Goal: Navigation & Orientation: Find specific page/section

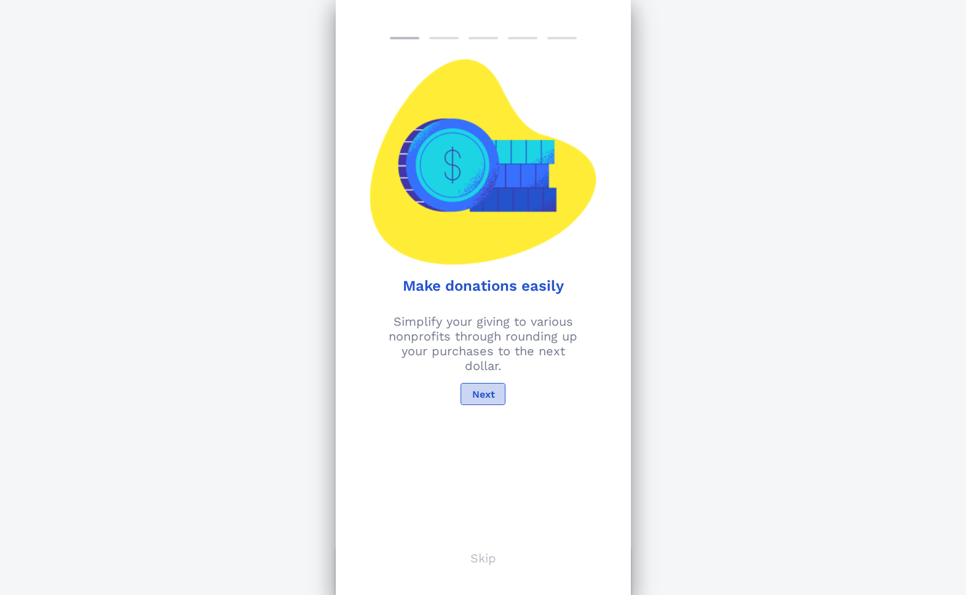
click at [484, 394] on span "Next" at bounding box center [482, 395] width 23 height 12
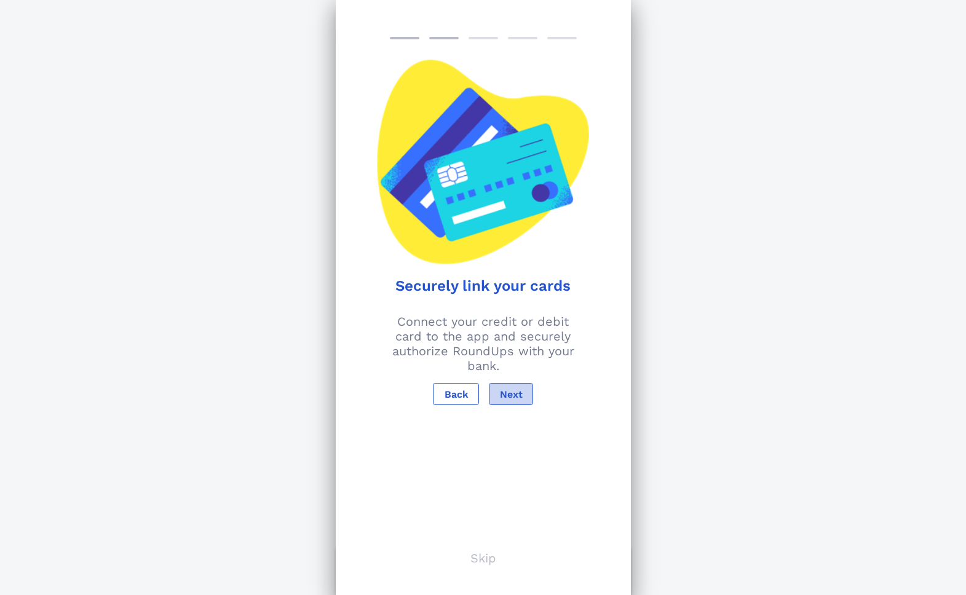
click at [511, 397] on span "Next" at bounding box center [510, 395] width 23 height 12
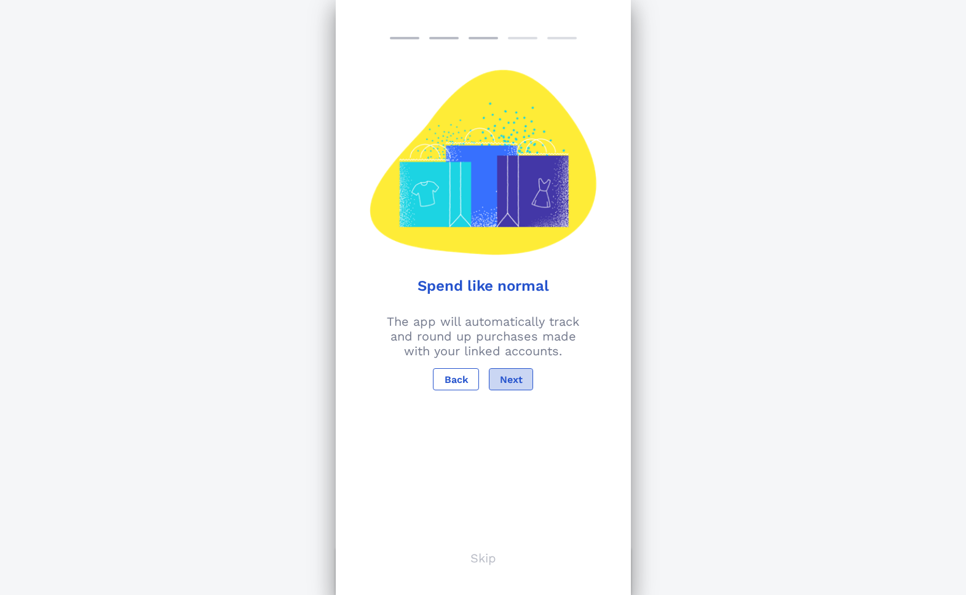
click at [518, 385] on span "Next" at bounding box center [510, 380] width 23 height 12
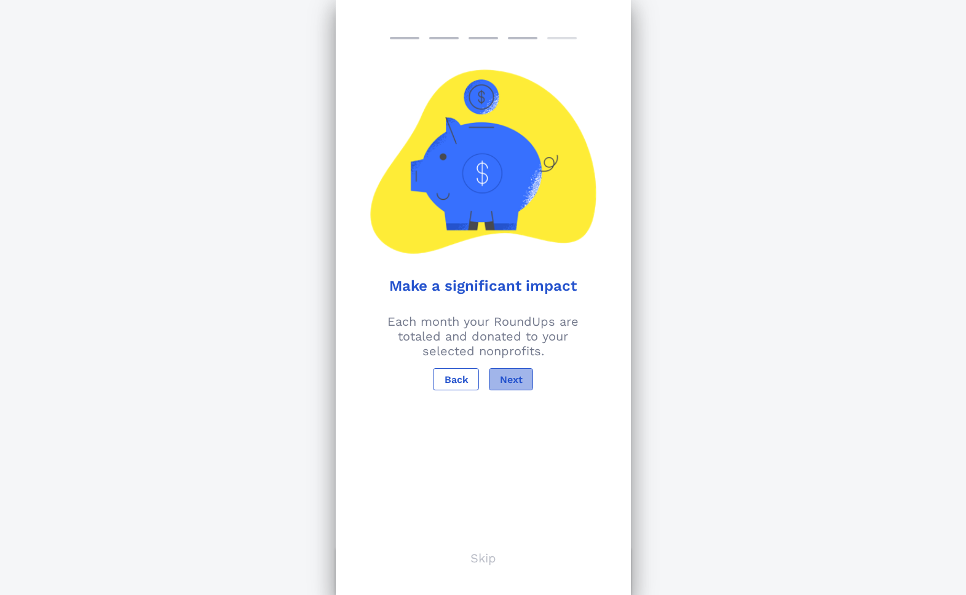
click at [518, 385] on span "Next" at bounding box center [510, 380] width 23 height 12
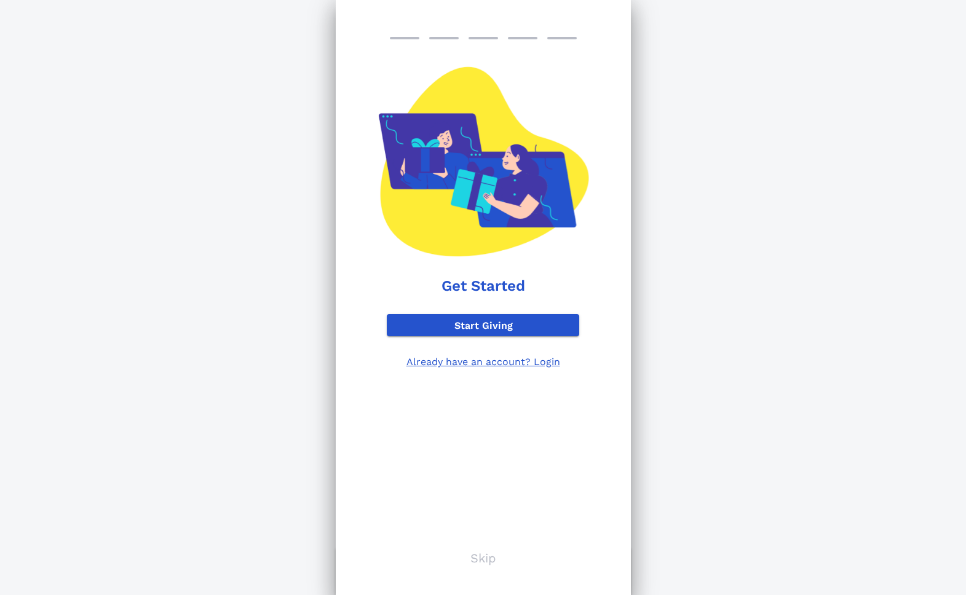
click at [483, 556] on p "Skip" at bounding box center [483, 558] width 26 height 15
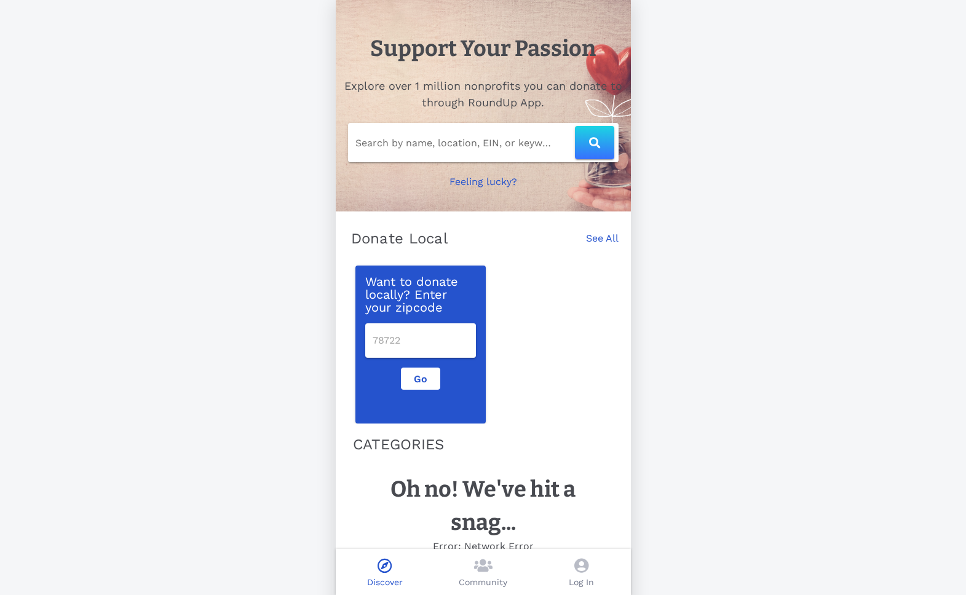
scroll to position [52, 0]
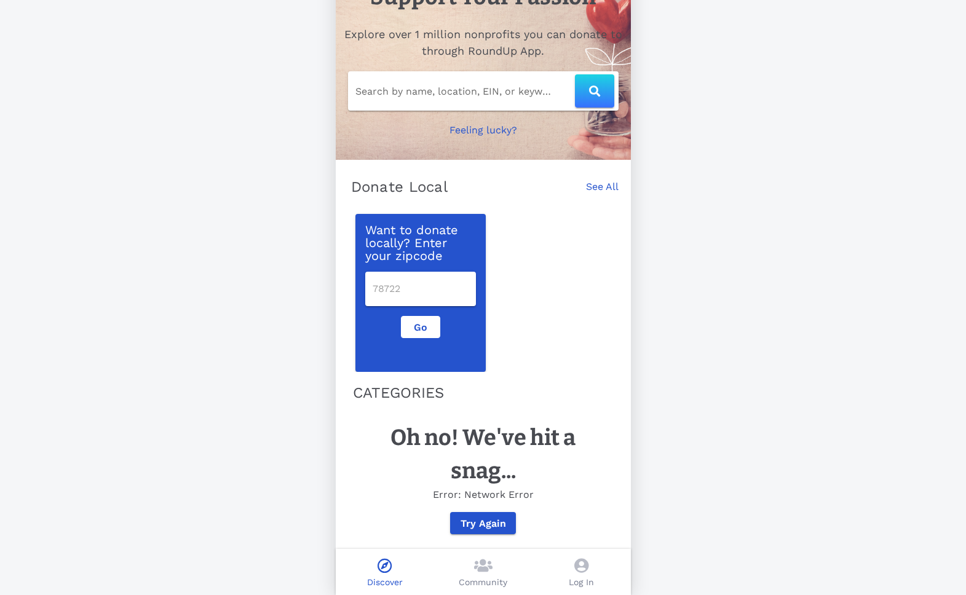
click at [415, 288] on input "number" at bounding box center [421, 289] width 96 height 20
click at [494, 523] on span "Try Again" at bounding box center [483, 524] width 46 height 12
click at [417, 323] on span "Go" at bounding box center [420, 328] width 18 height 12
click at [607, 184] on link "See All" at bounding box center [602, 193] width 33 height 27
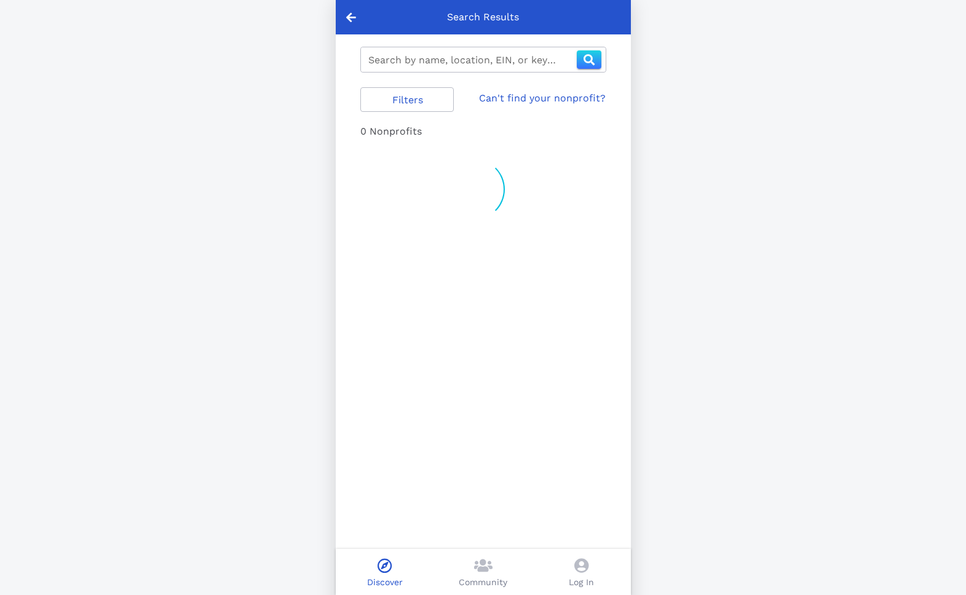
click at [475, 571] on icon at bounding box center [483, 565] width 18 height 15
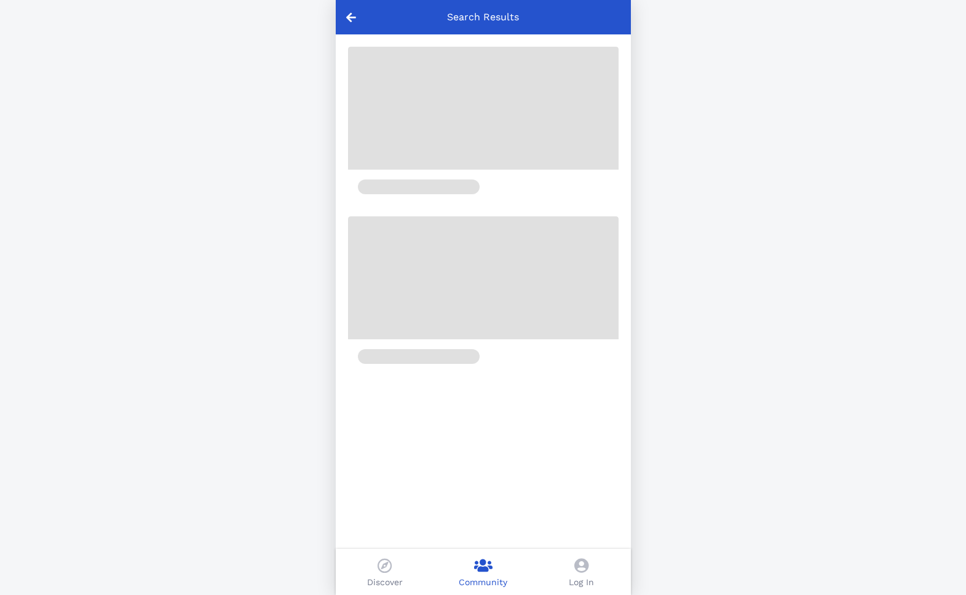
click at [389, 573] on span at bounding box center [384, 567] width 14 height 18
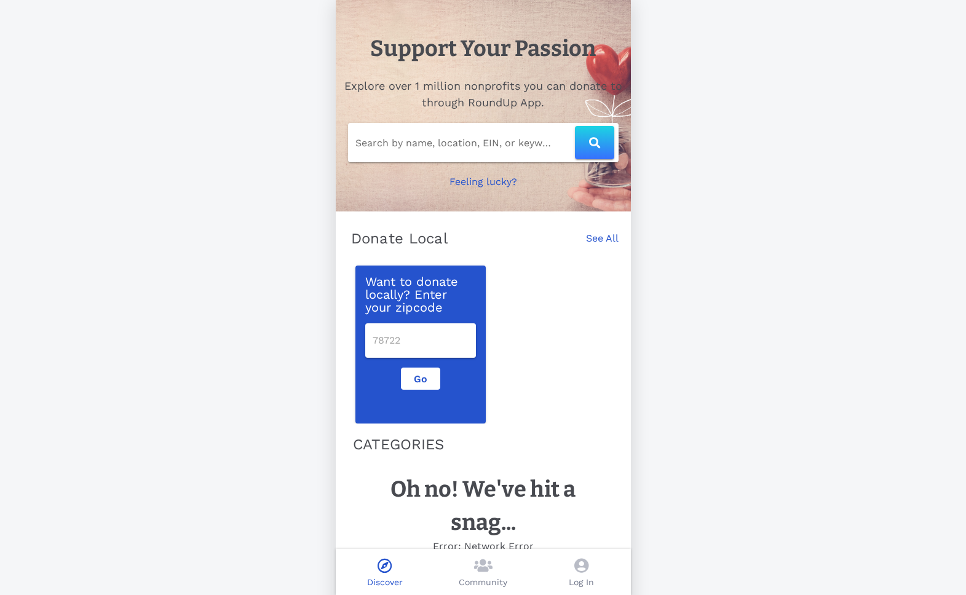
scroll to position [52, 0]
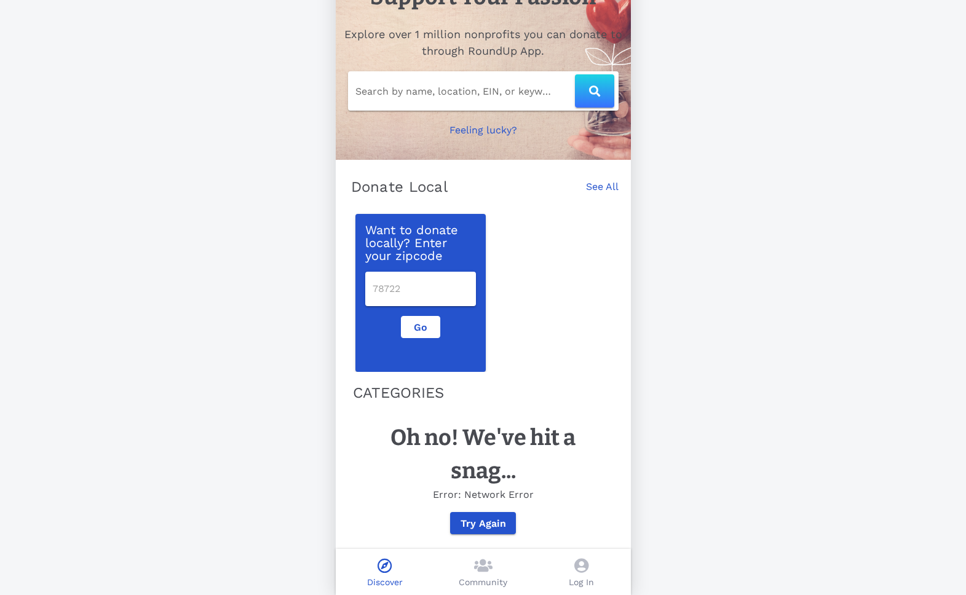
click at [489, 564] on icon at bounding box center [483, 565] width 18 height 15
